Goal: Check status: Check status

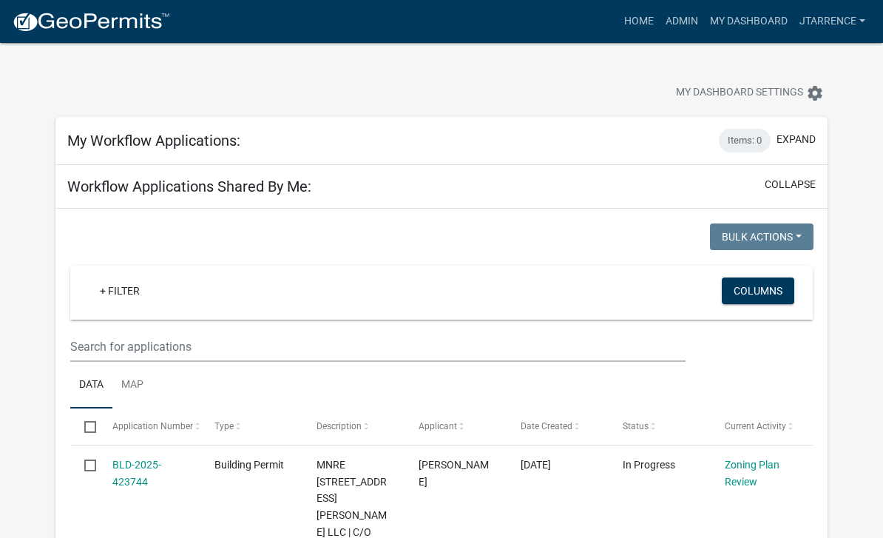
select select "3: 100"
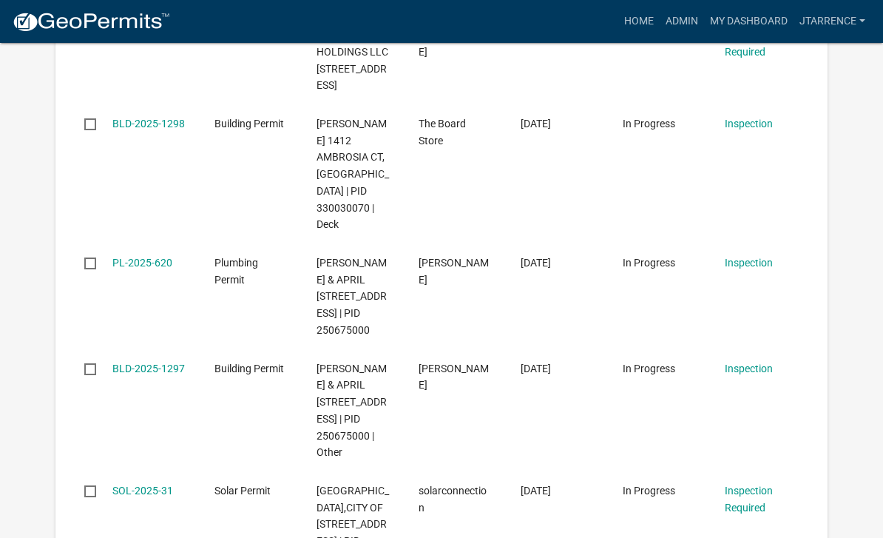
scroll to position [4091, 0]
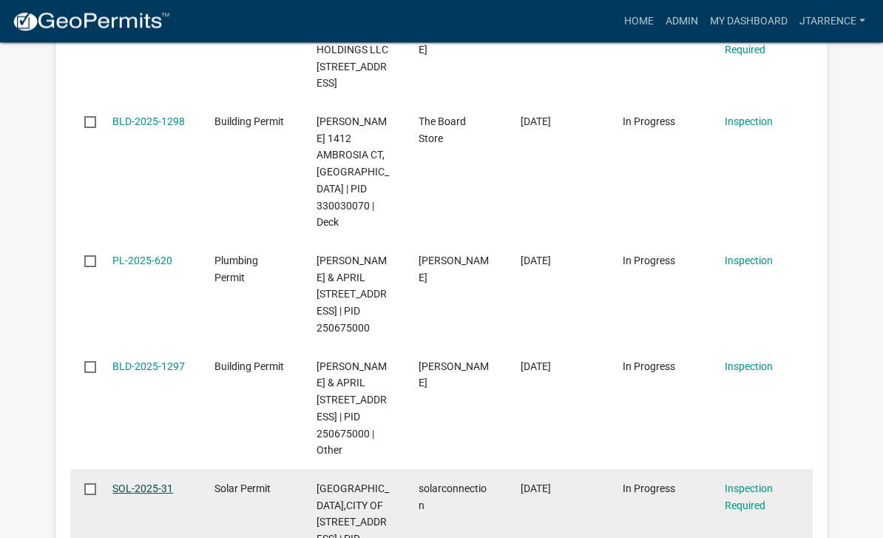
click at [152, 483] on link "SOL-2025-31" at bounding box center [142, 489] width 61 height 12
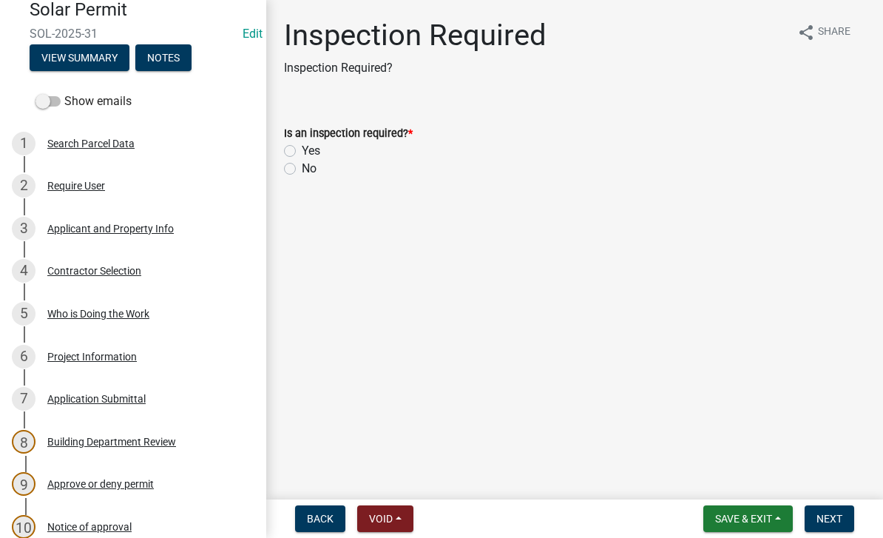
scroll to position [146, 0]
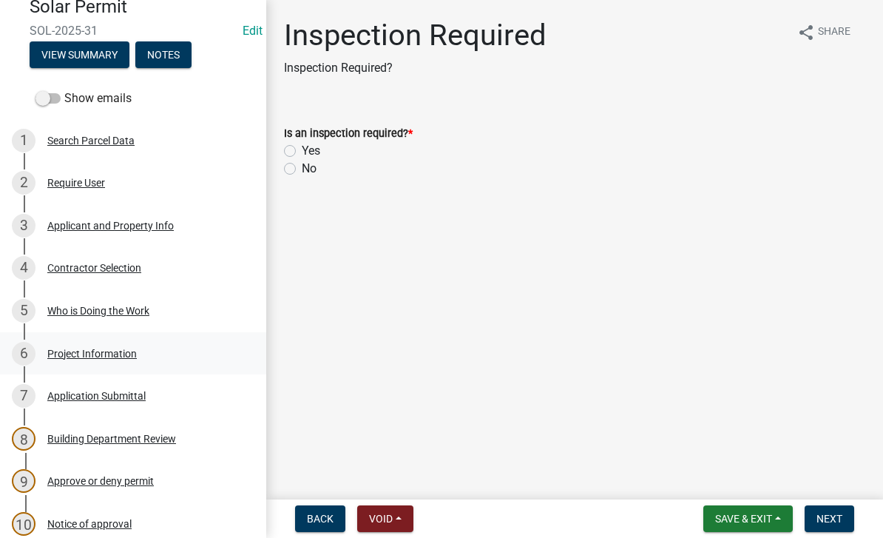
click at [121, 352] on div "Project Information" at bounding box center [92, 353] width 90 height 10
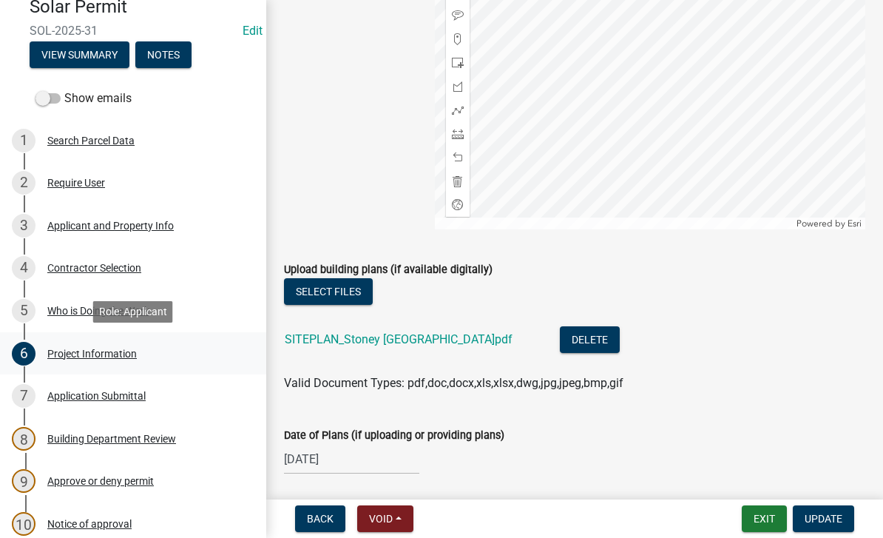
scroll to position [806, 0]
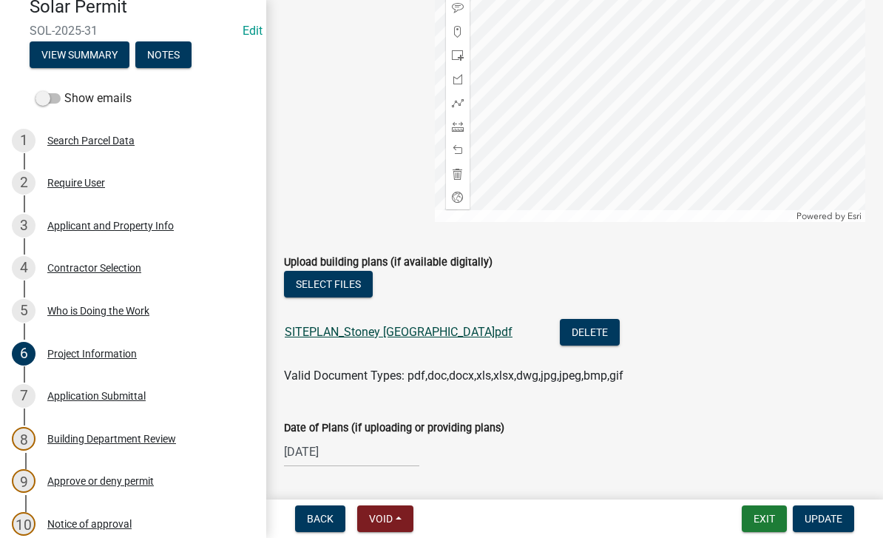
click at [421, 336] on link "SITEPLAN_Stoney [GEOGRAPHIC_DATA]pdf" at bounding box center [399, 332] width 228 height 14
click at [761, 530] on button "Exit" at bounding box center [764, 518] width 45 height 27
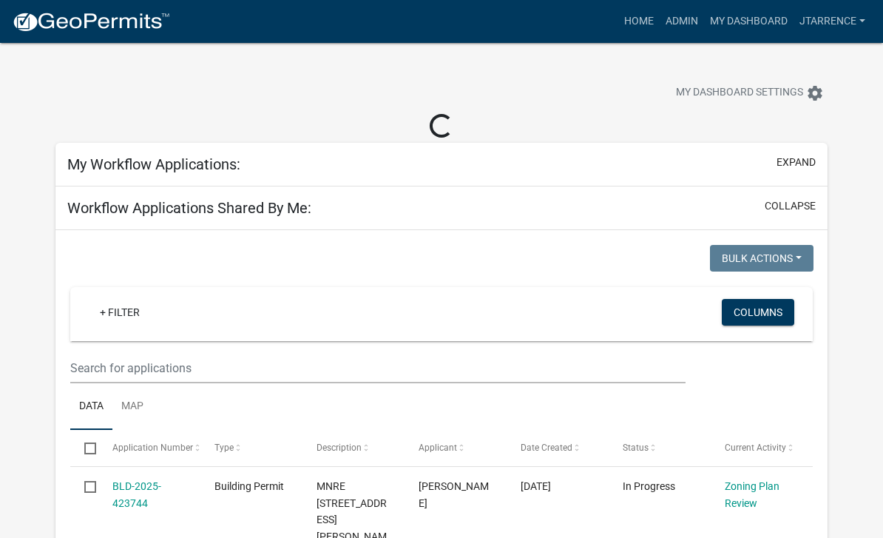
select select "3: 100"
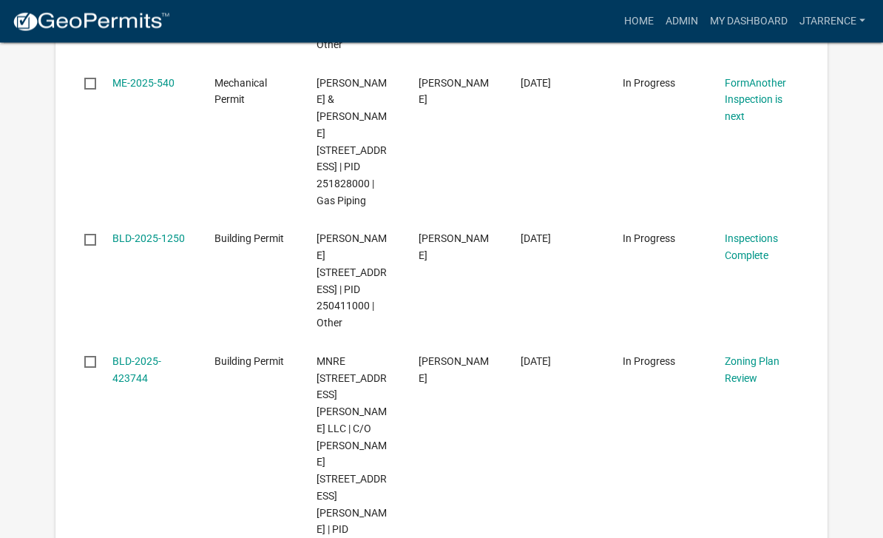
scroll to position [8803, 0]
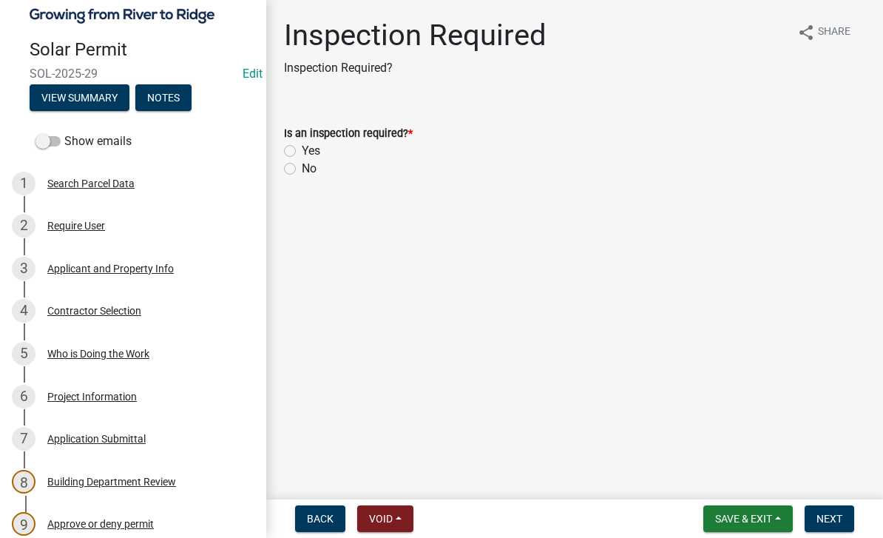
scroll to position [112, 0]
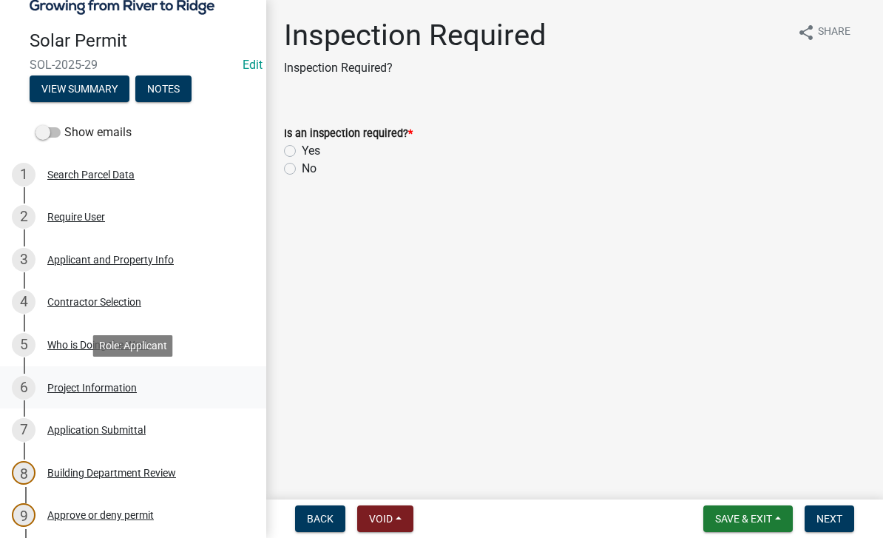
click at [104, 388] on div "Project Information" at bounding box center [92, 387] width 90 height 10
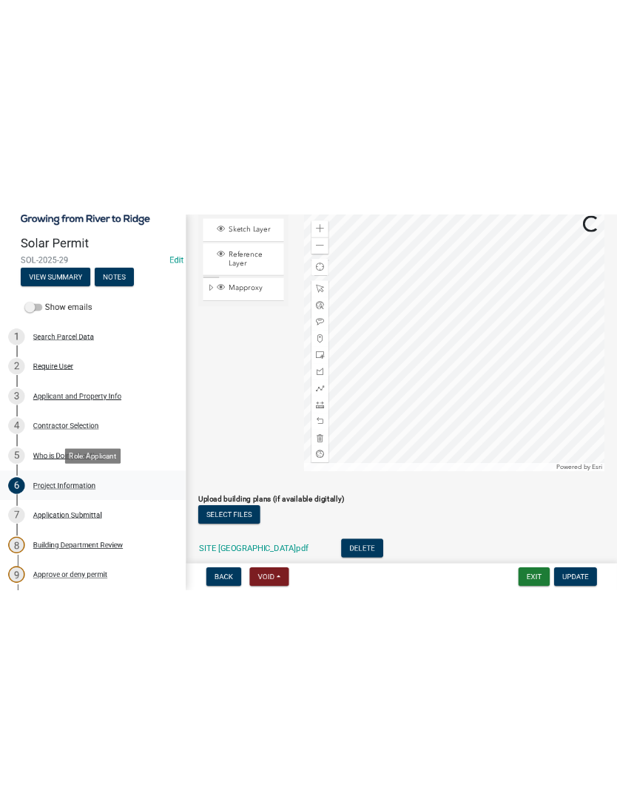
scroll to position [733, 0]
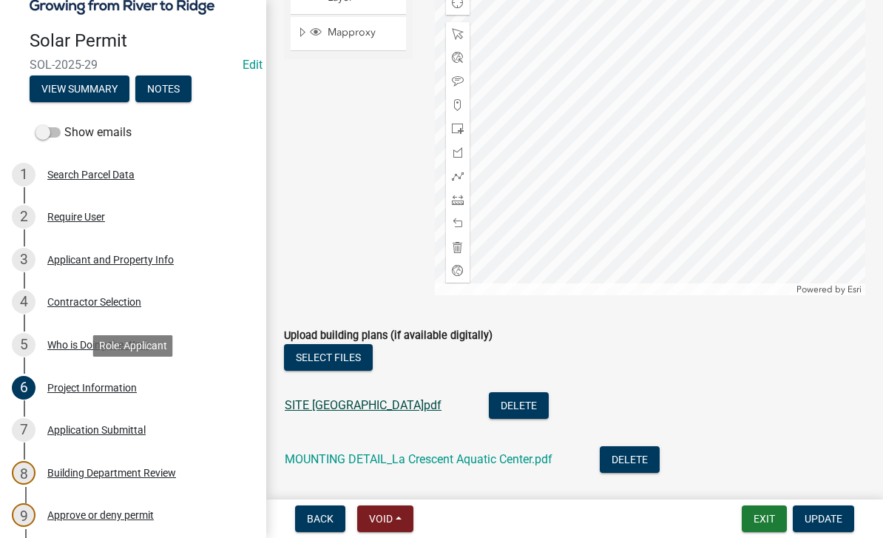
click at [436, 411] on link "SITE [GEOGRAPHIC_DATA]pdf" at bounding box center [363, 405] width 157 height 14
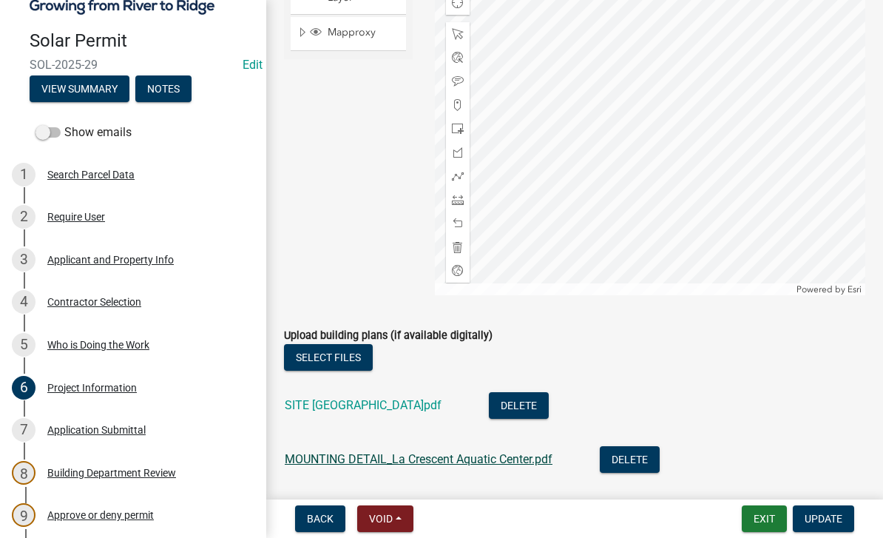
click at [453, 465] on link "MOUNTING DETAIL_La Crescent Aquatic Center.pdf" at bounding box center [419, 459] width 268 height 14
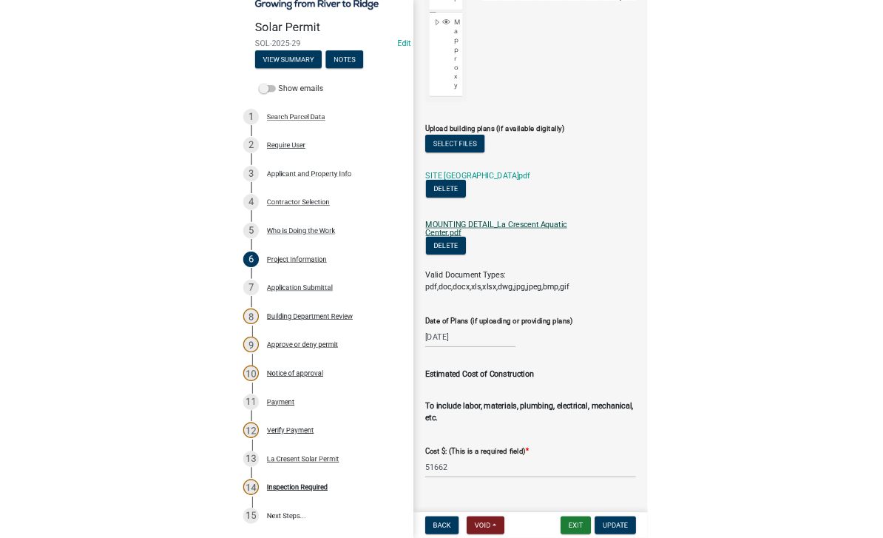
scroll to position [1280, 0]
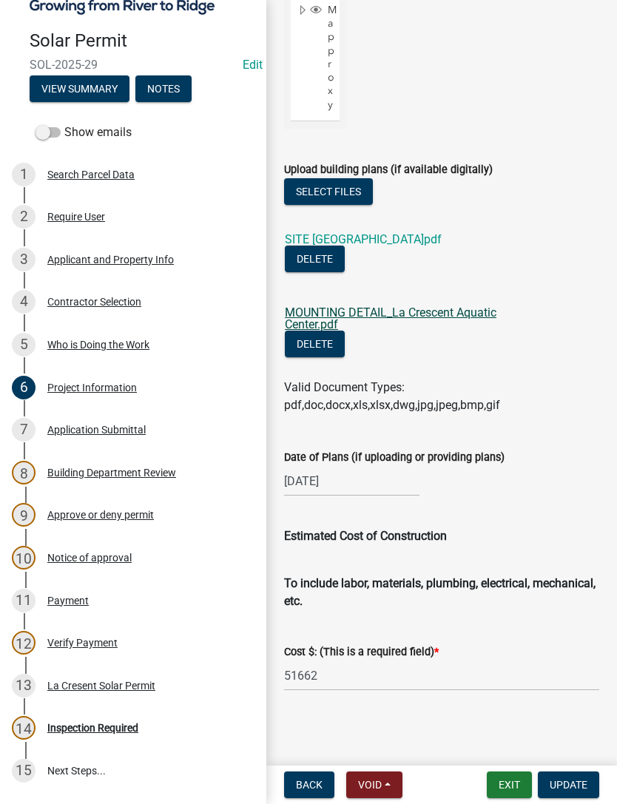
click at [404, 234] on link "SITE [GEOGRAPHIC_DATA]pdf" at bounding box center [363, 239] width 157 height 14
click at [173, 85] on button "Notes" at bounding box center [163, 88] width 56 height 27
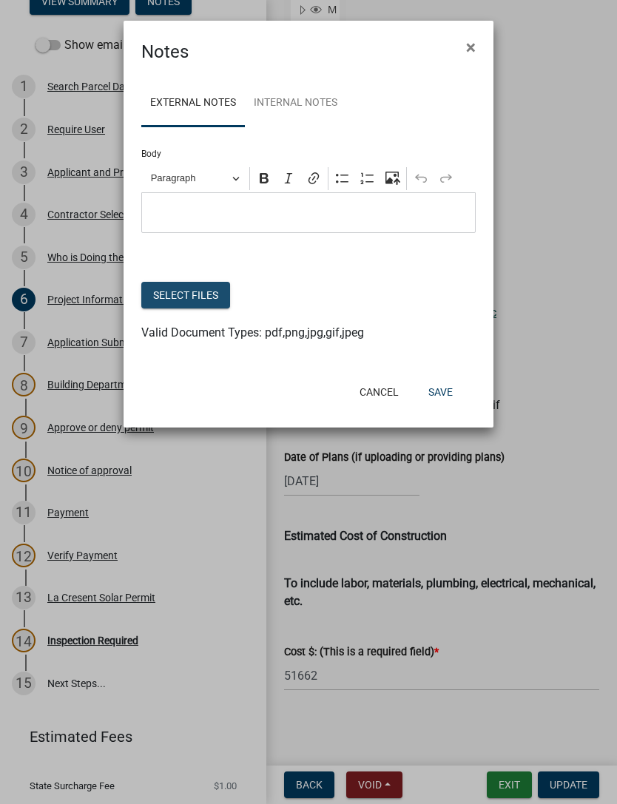
click at [196, 286] on button "Select files" at bounding box center [185, 295] width 89 height 27
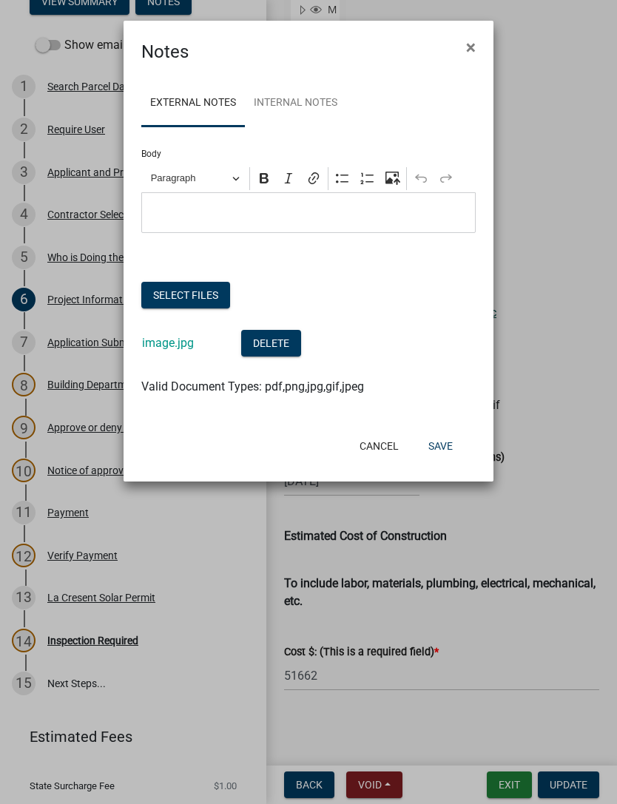
scroll to position [1081, 0]
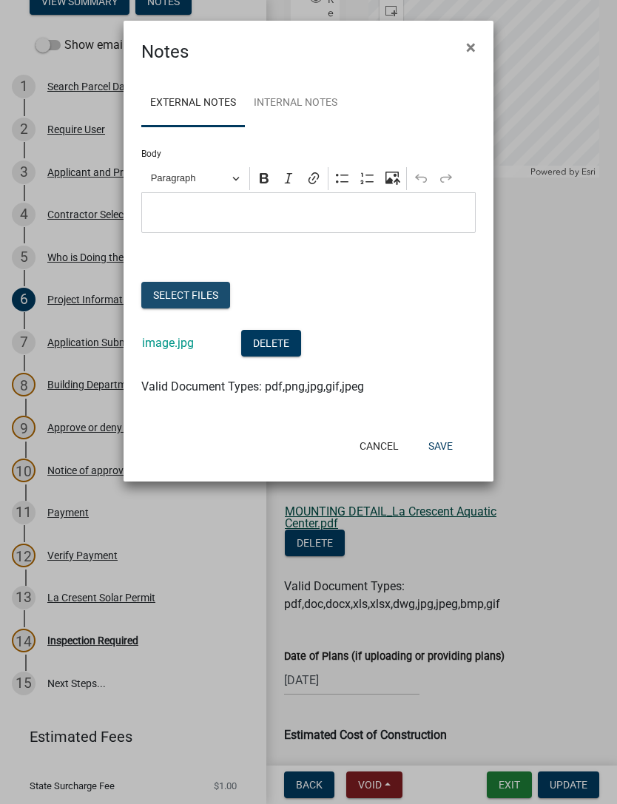
click at [200, 296] on button "Select files" at bounding box center [185, 295] width 89 height 27
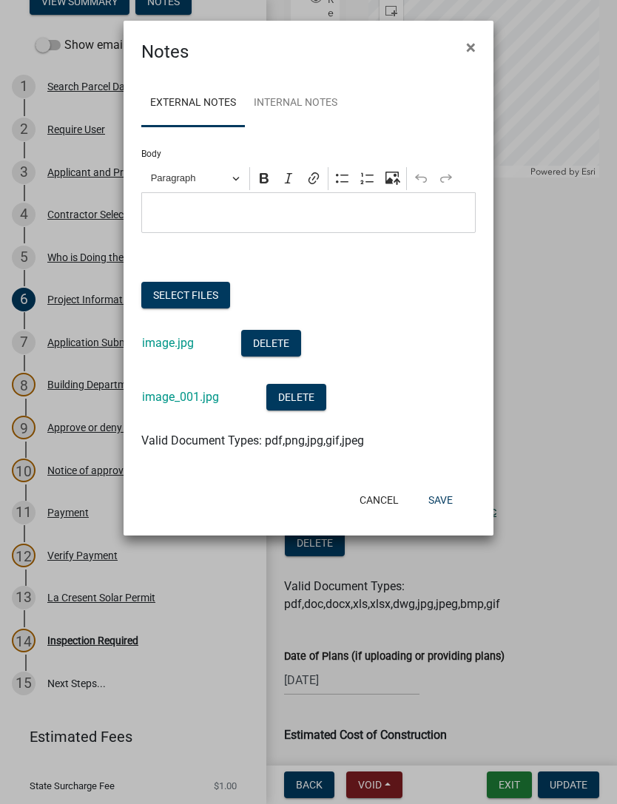
click at [195, 296] on button "Select files" at bounding box center [185, 295] width 89 height 27
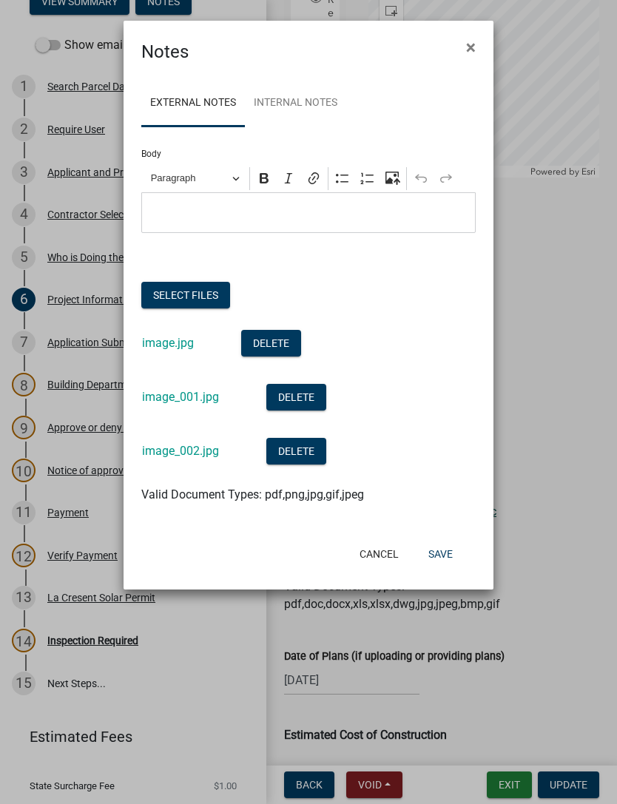
click at [445, 537] on button "Save" at bounding box center [440, 554] width 48 height 27
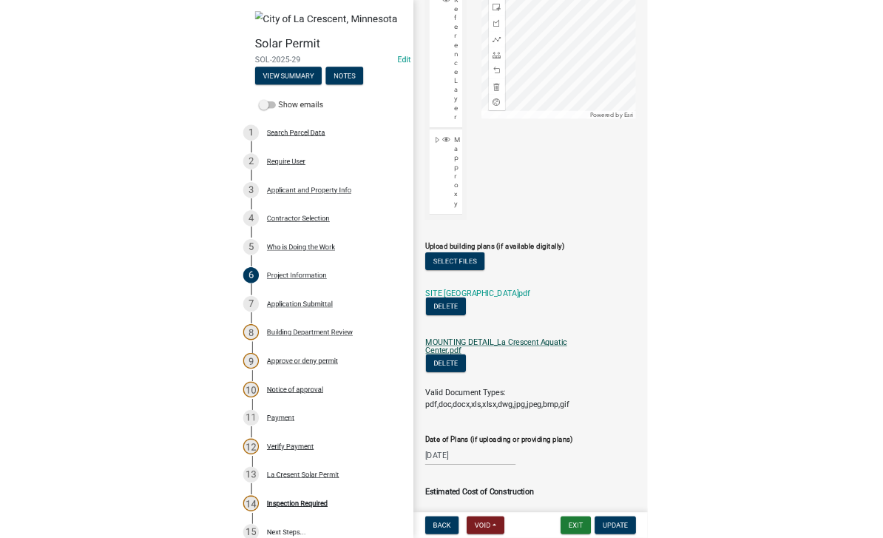
scroll to position [0, 0]
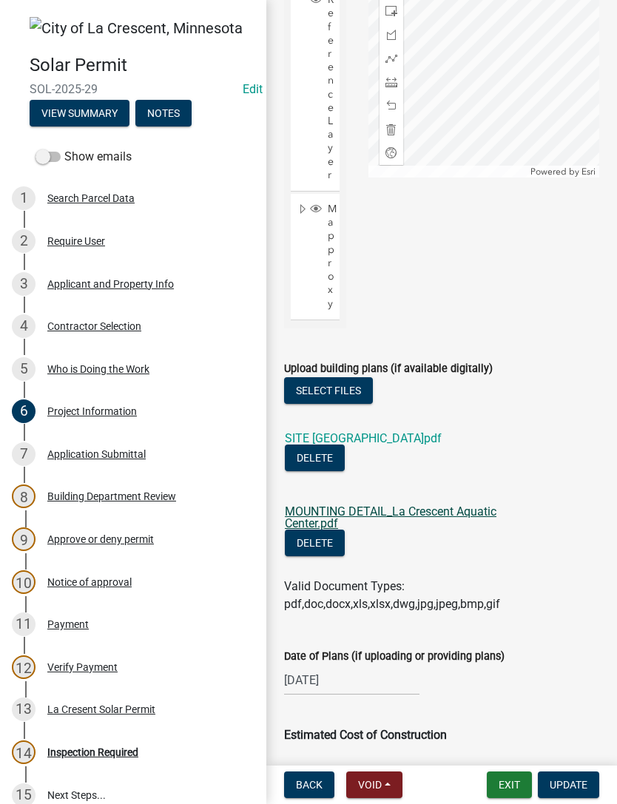
click at [167, 120] on button "Notes" at bounding box center [163, 113] width 56 height 27
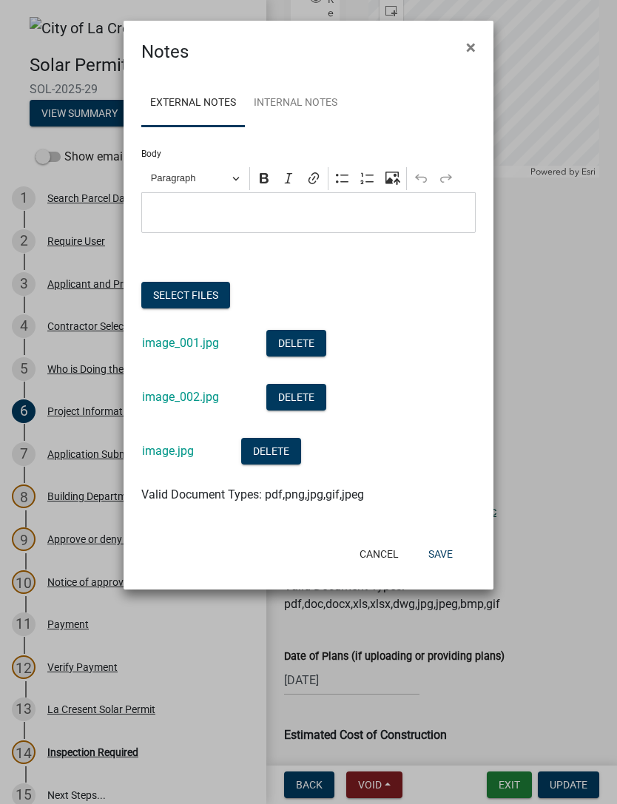
click at [195, 292] on button "Select files" at bounding box center [185, 295] width 89 height 27
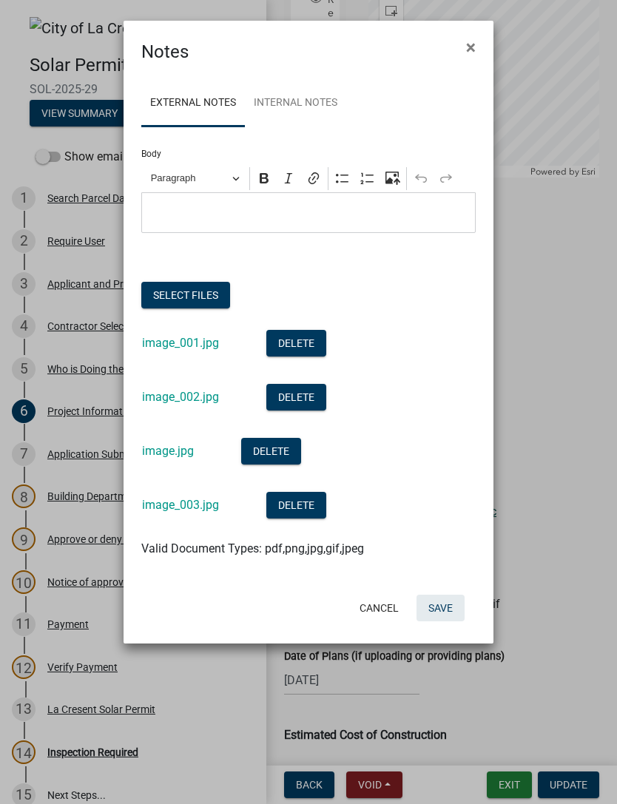
click at [444, 537] on button "Save" at bounding box center [440, 608] width 48 height 27
